Goal: Transaction & Acquisition: Purchase product/service

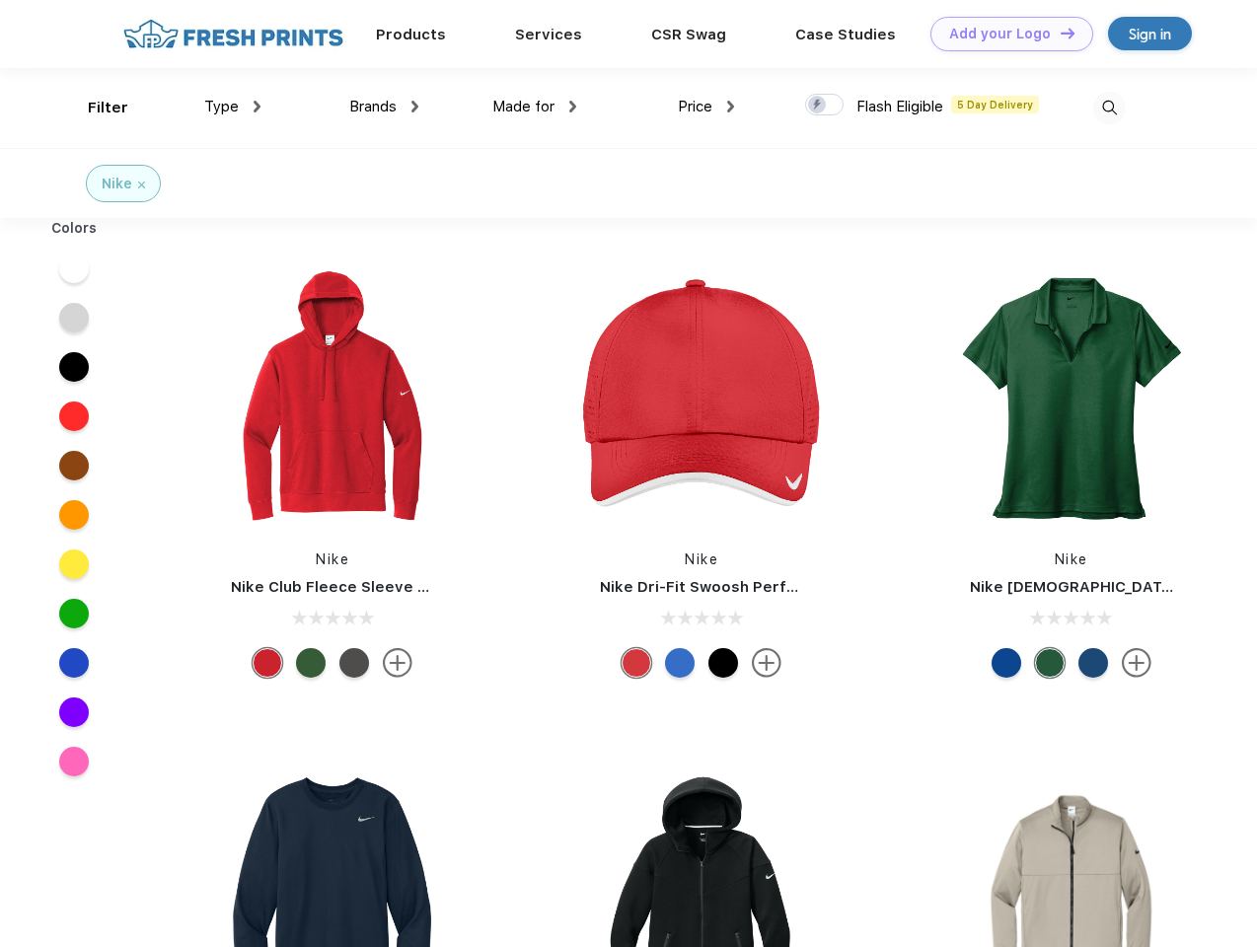
click at [1004, 34] on link "Add your Logo Design Tool" at bounding box center [1011, 34] width 163 height 35
click at [0, 0] on div "Design Tool" at bounding box center [0, 0] width 0 height 0
click at [1058, 33] on link "Add your Logo Design Tool" at bounding box center [1011, 34] width 163 height 35
click at [95, 108] on div "Filter" at bounding box center [108, 108] width 40 height 23
click at [233, 107] on span "Type" at bounding box center [221, 107] width 35 height 18
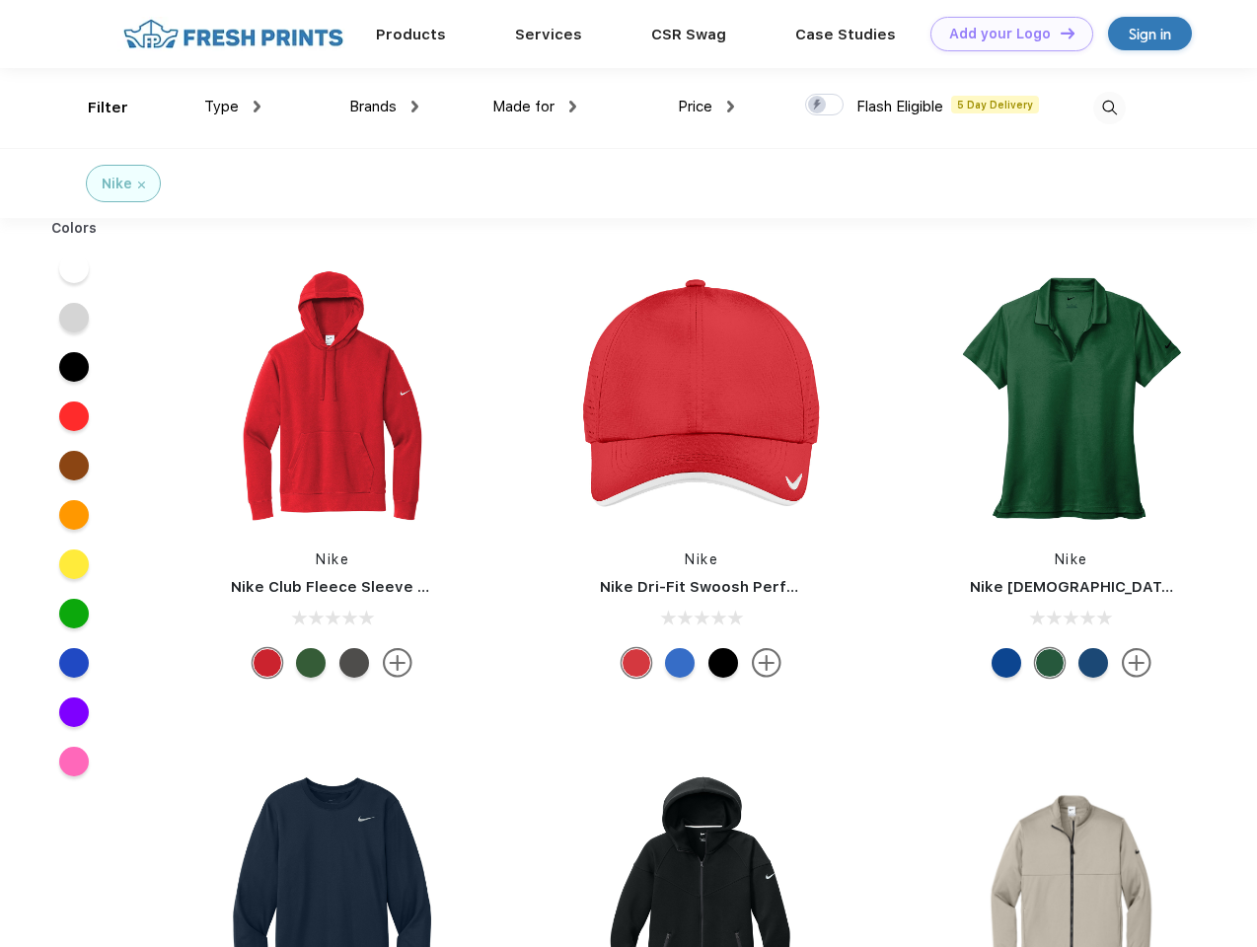
click at [384, 107] on span "Brands" at bounding box center [372, 107] width 47 height 18
click at [535, 107] on span "Made for" at bounding box center [523, 107] width 62 height 18
click at [706, 107] on span "Price" at bounding box center [695, 107] width 35 height 18
click at [825, 106] on div at bounding box center [824, 105] width 38 height 22
click at [818, 106] on input "checkbox" at bounding box center [811, 99] width 13 height 13
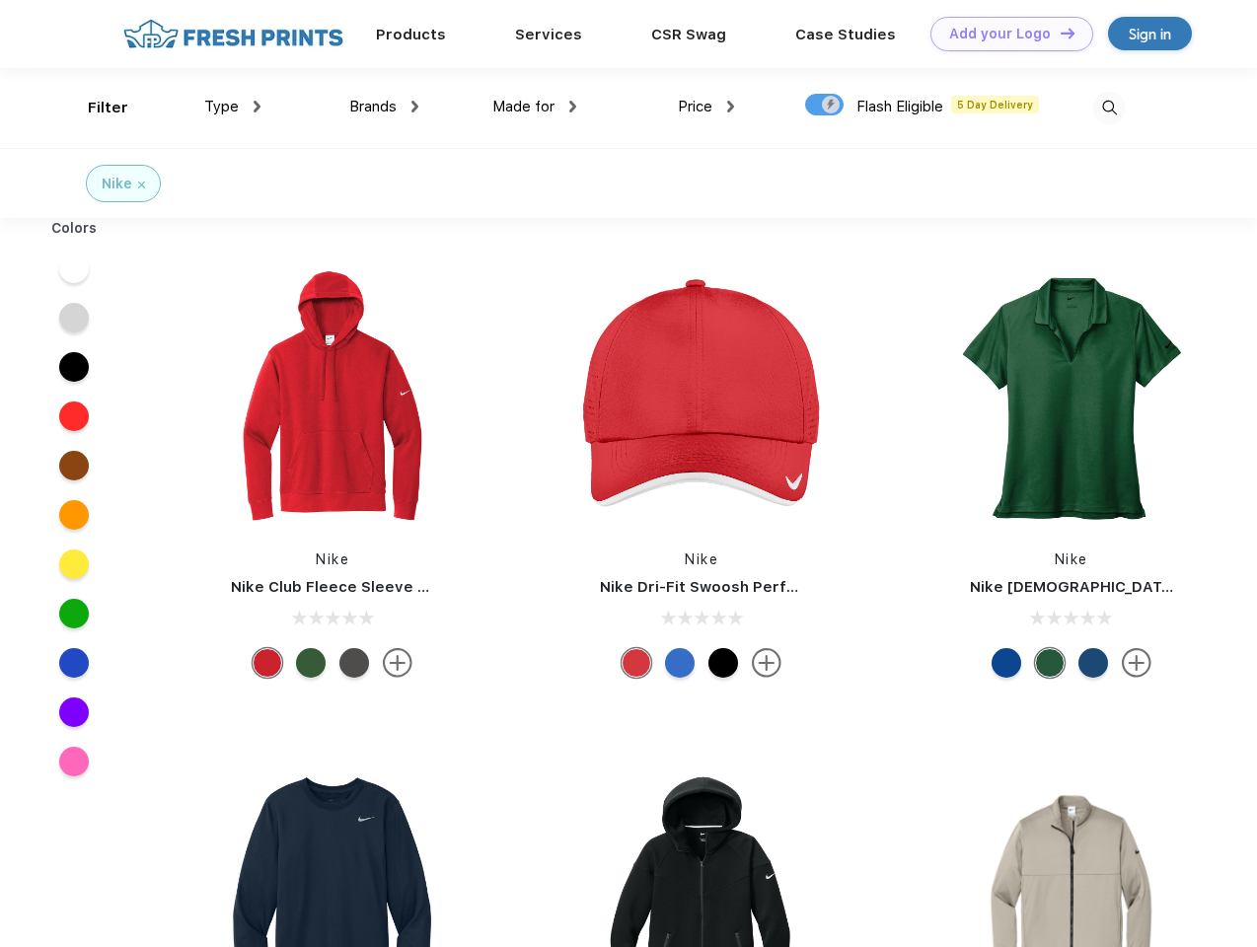
click at [1109, 108] on img at bounding box center [1109, 108] width 33 height 33
